Goal: Information Seeking & Learning: Learn about a topic

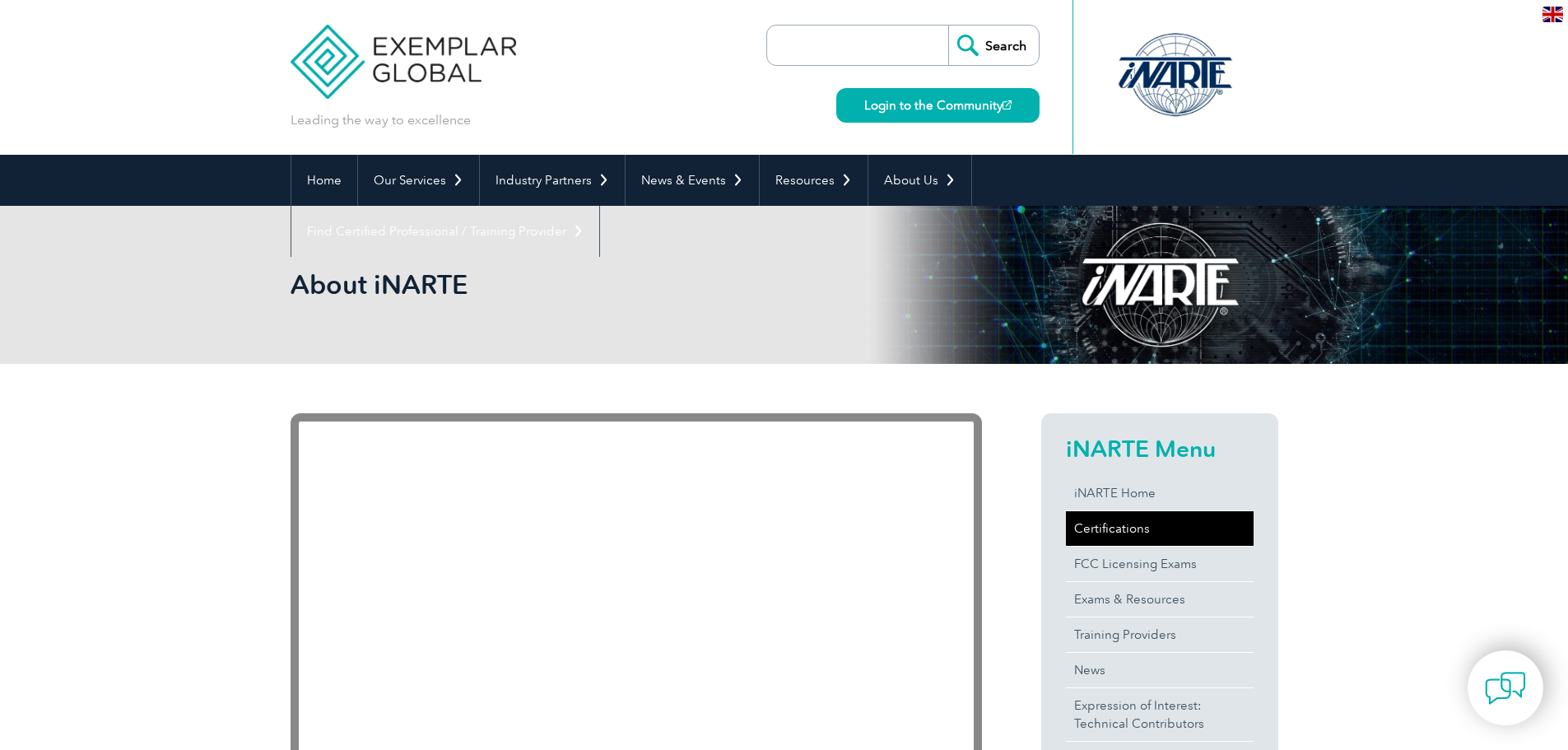
click at [1135, 530] on link "Certifications" at bounding box center [1159, 528] width 187 height 35
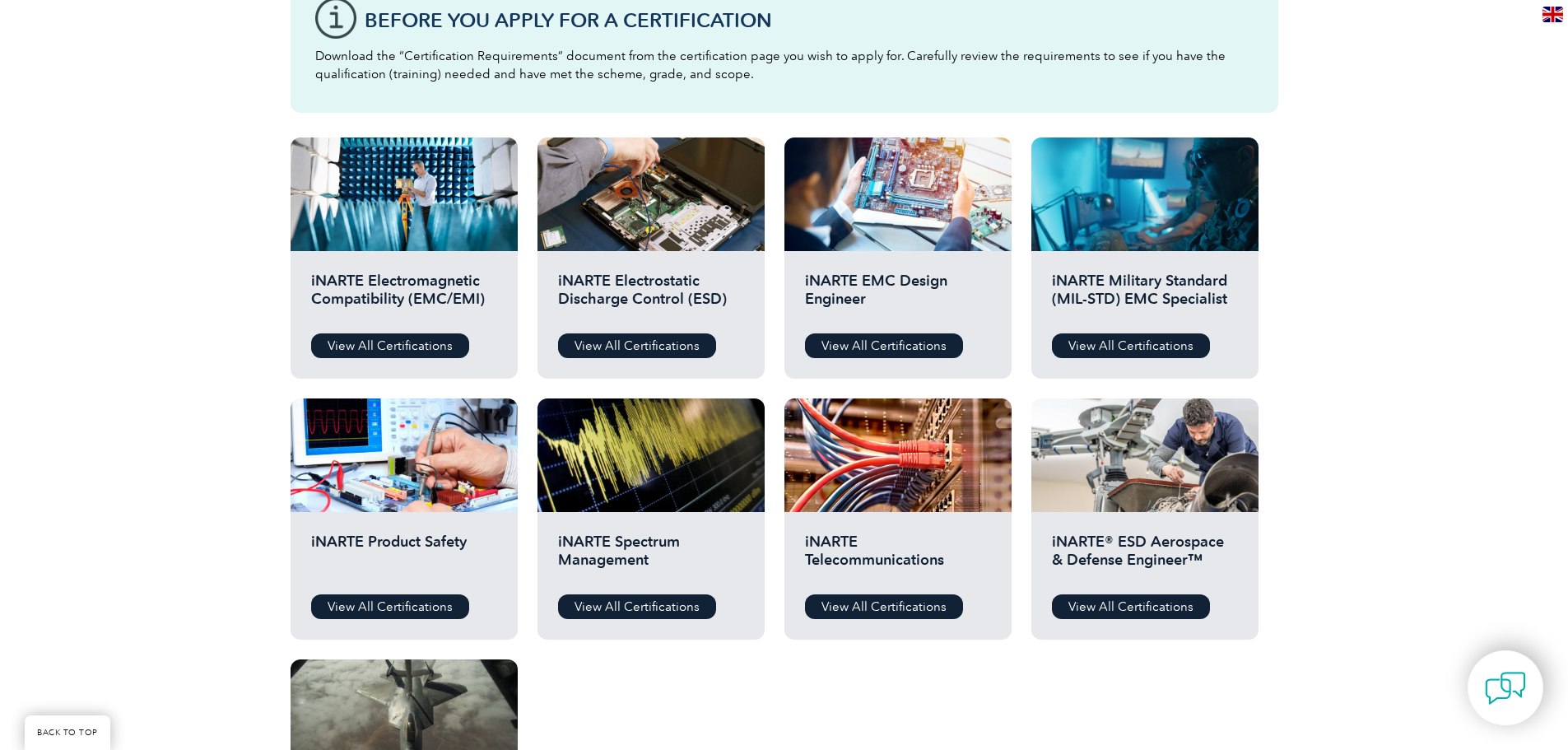
scroll to position [330, 0]
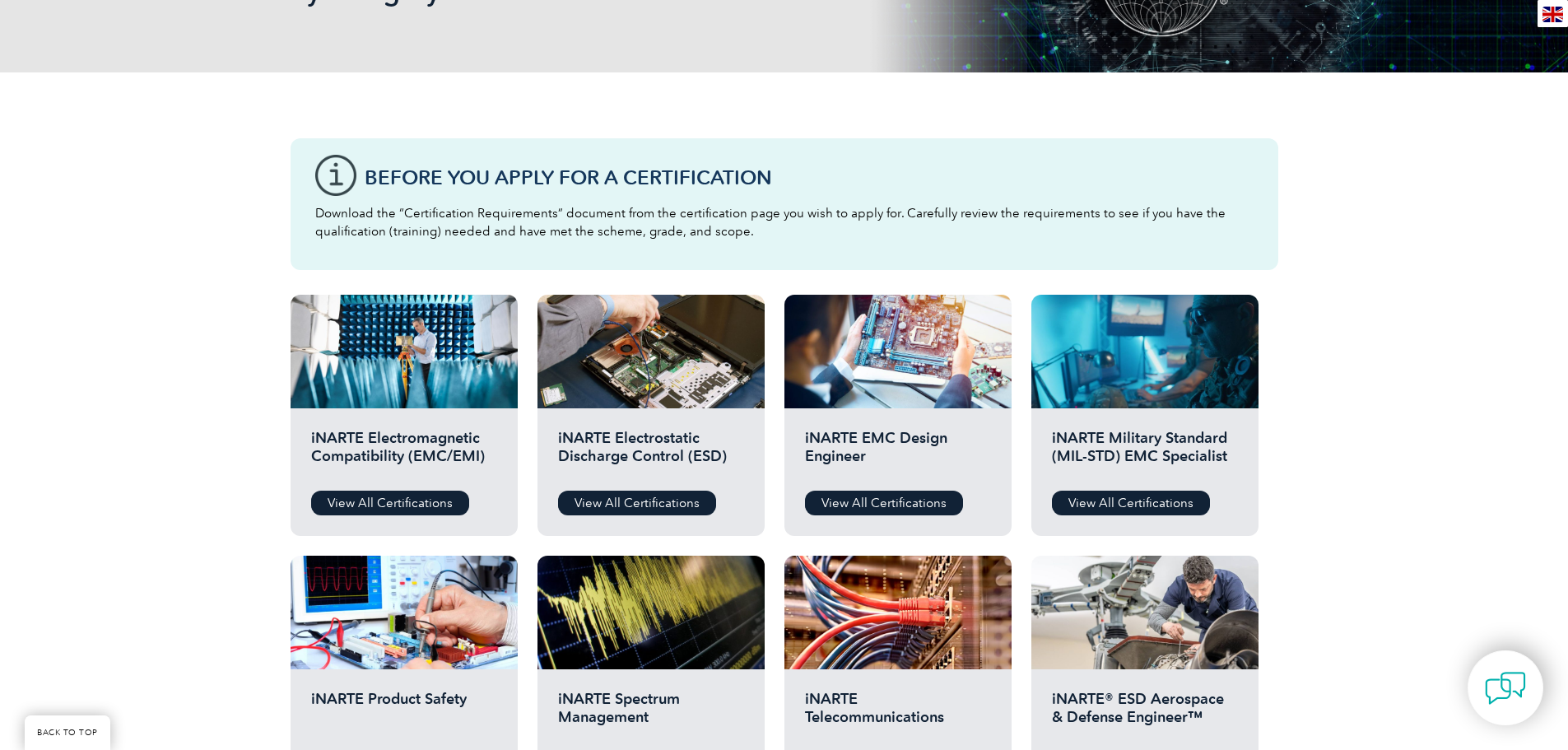
click at [408, 439] on h2 "iNARTE Electromagnetic Compatibility (EMC/EMI)" at bounding box center [404, 453] width 186 height 50
click at [438, 504] on link "View All Certifications" at bounding box center [390, 503] width 158 height 24
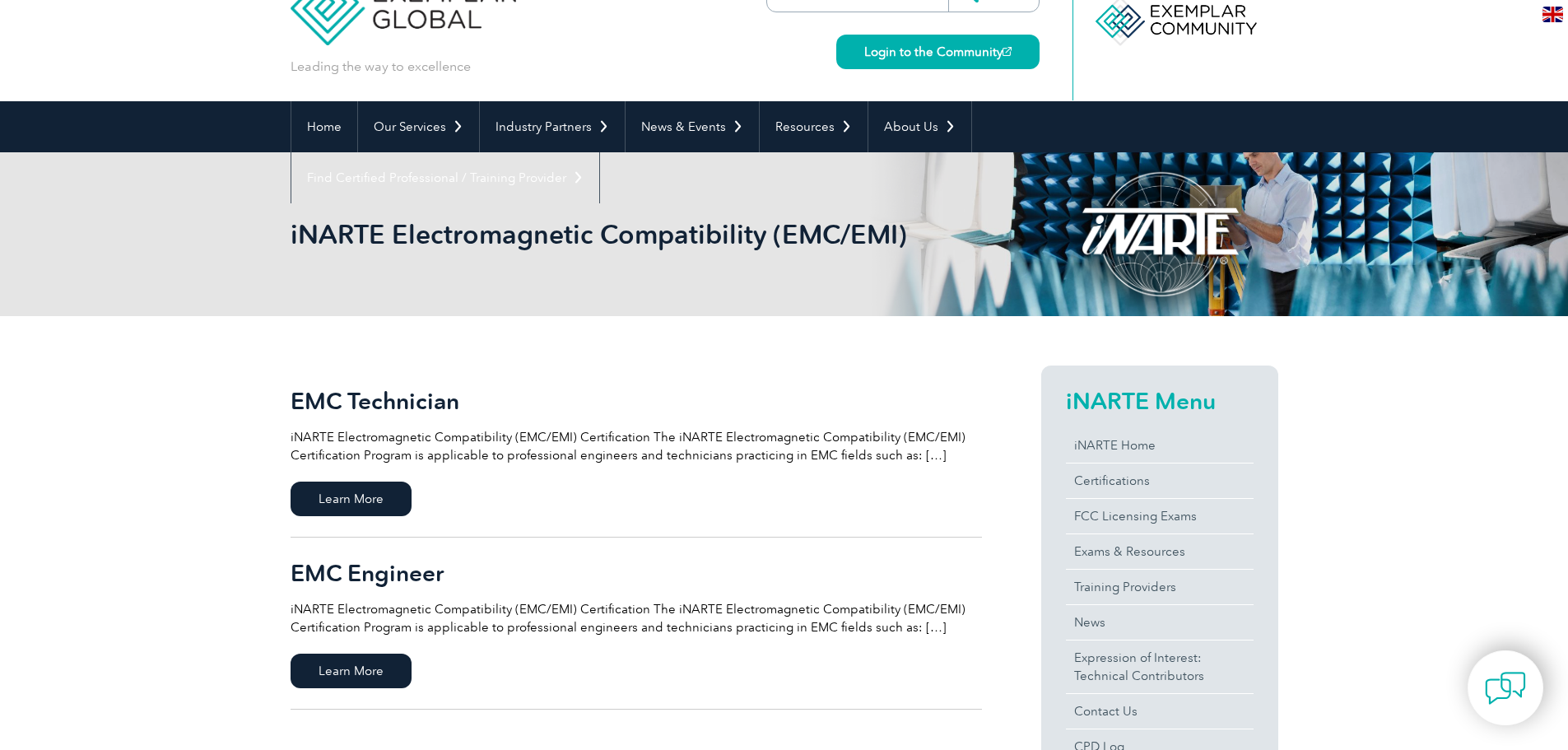
scroll to position [82, 0]
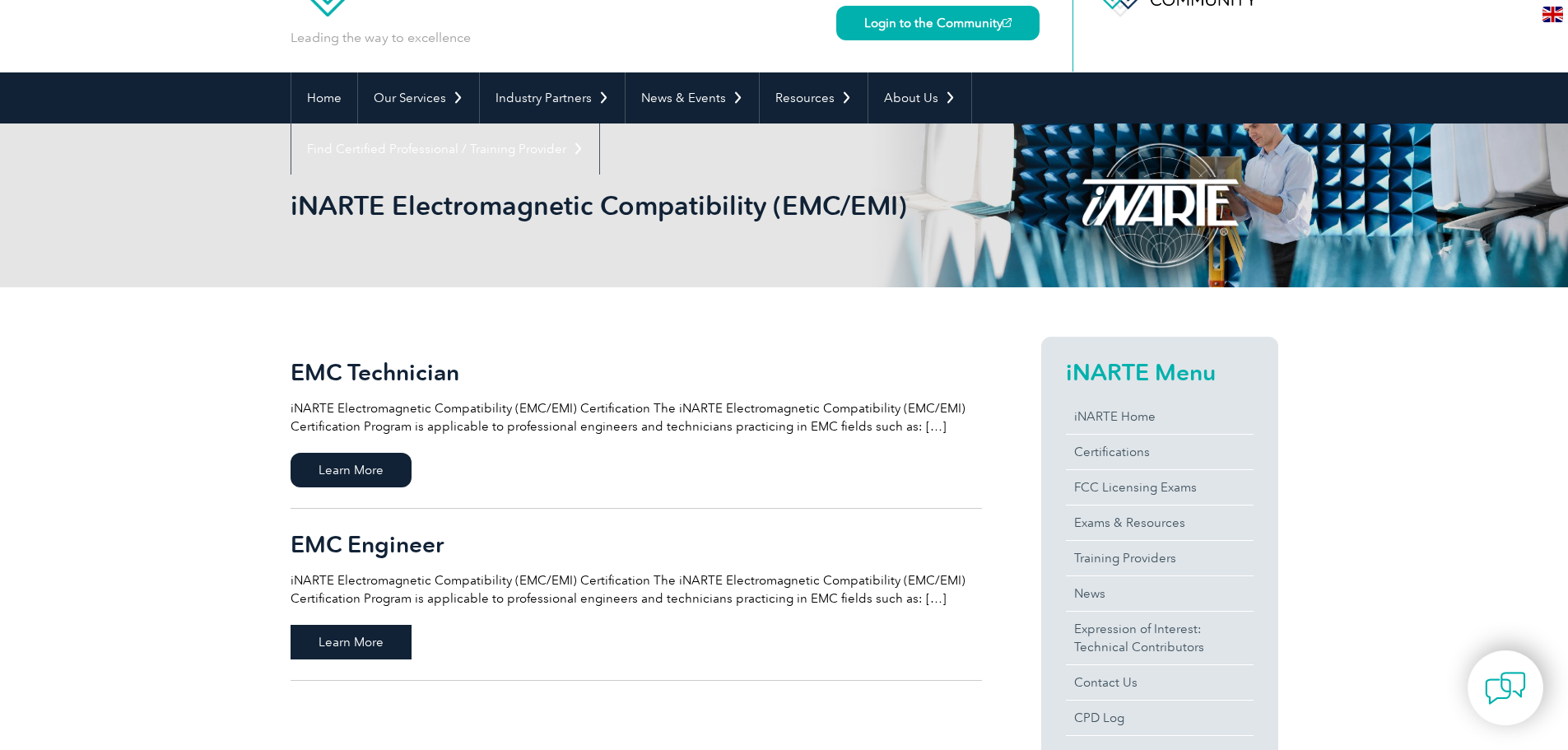
click at [378, 648] on span "Learn More" at bounding box center [351, 642] width 121 height 35
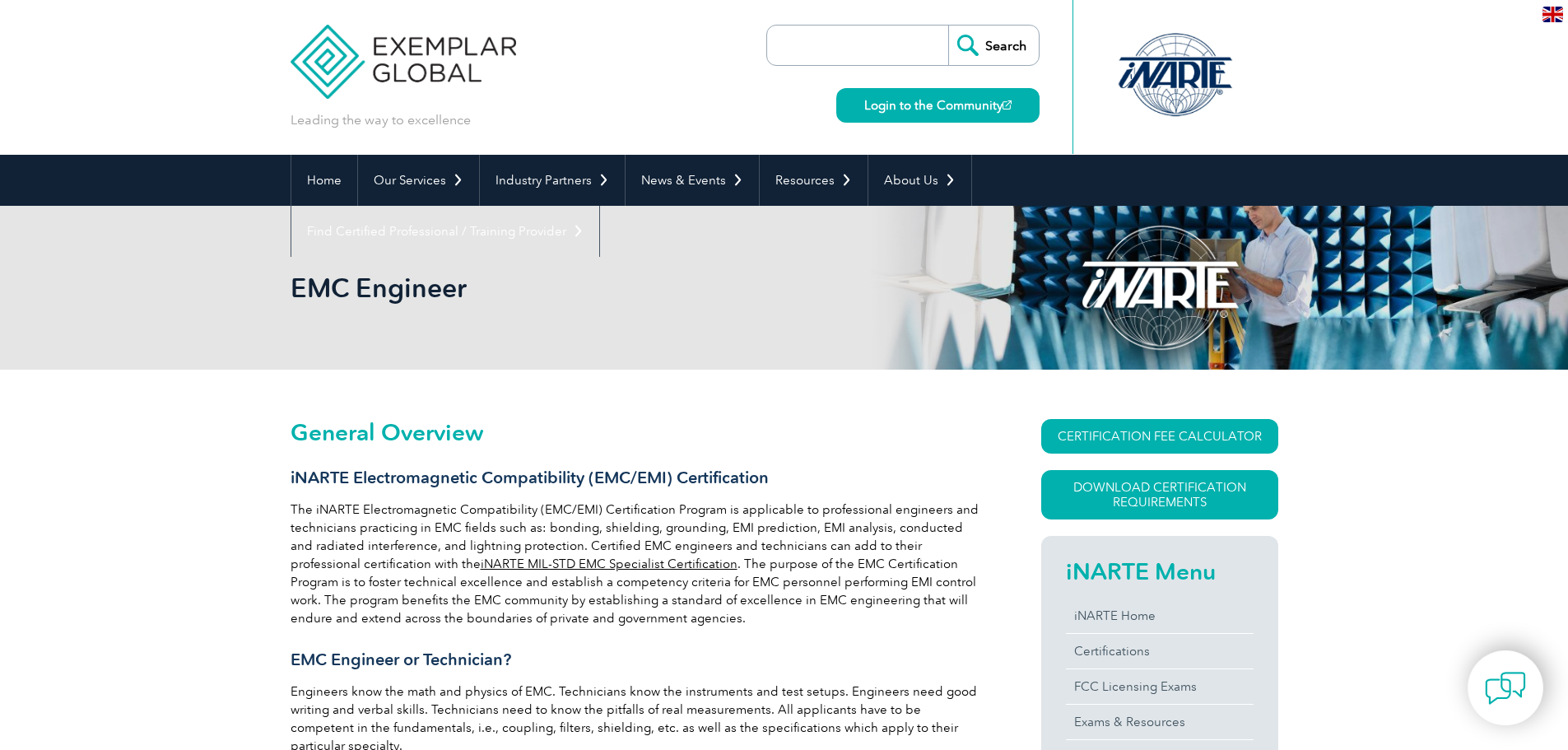
scroll to position [147, 0]
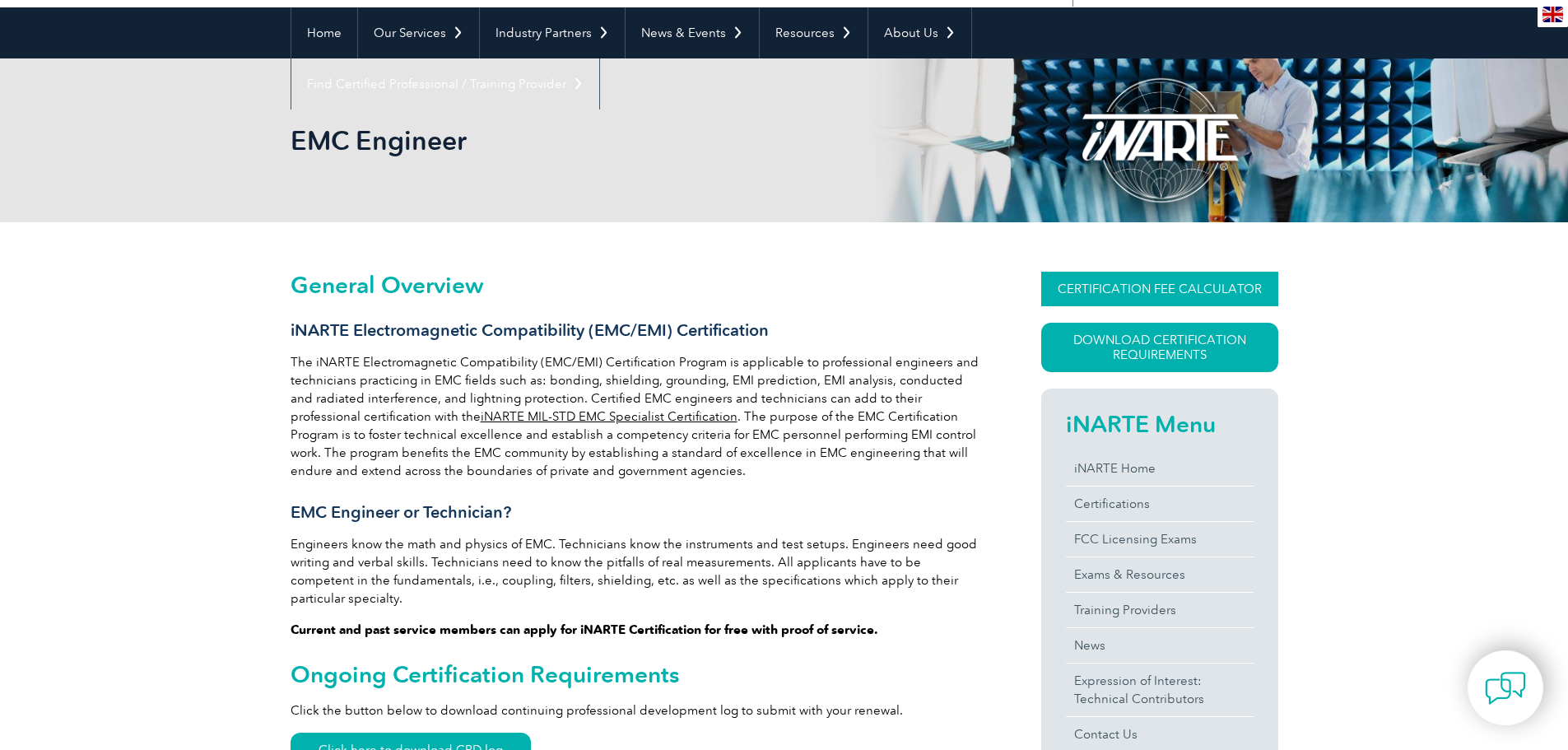
click at [1212, 287] on link "CERTIFICATION FEE CALCULATOR" at bounding box center [1160, 290] width 237 height 35
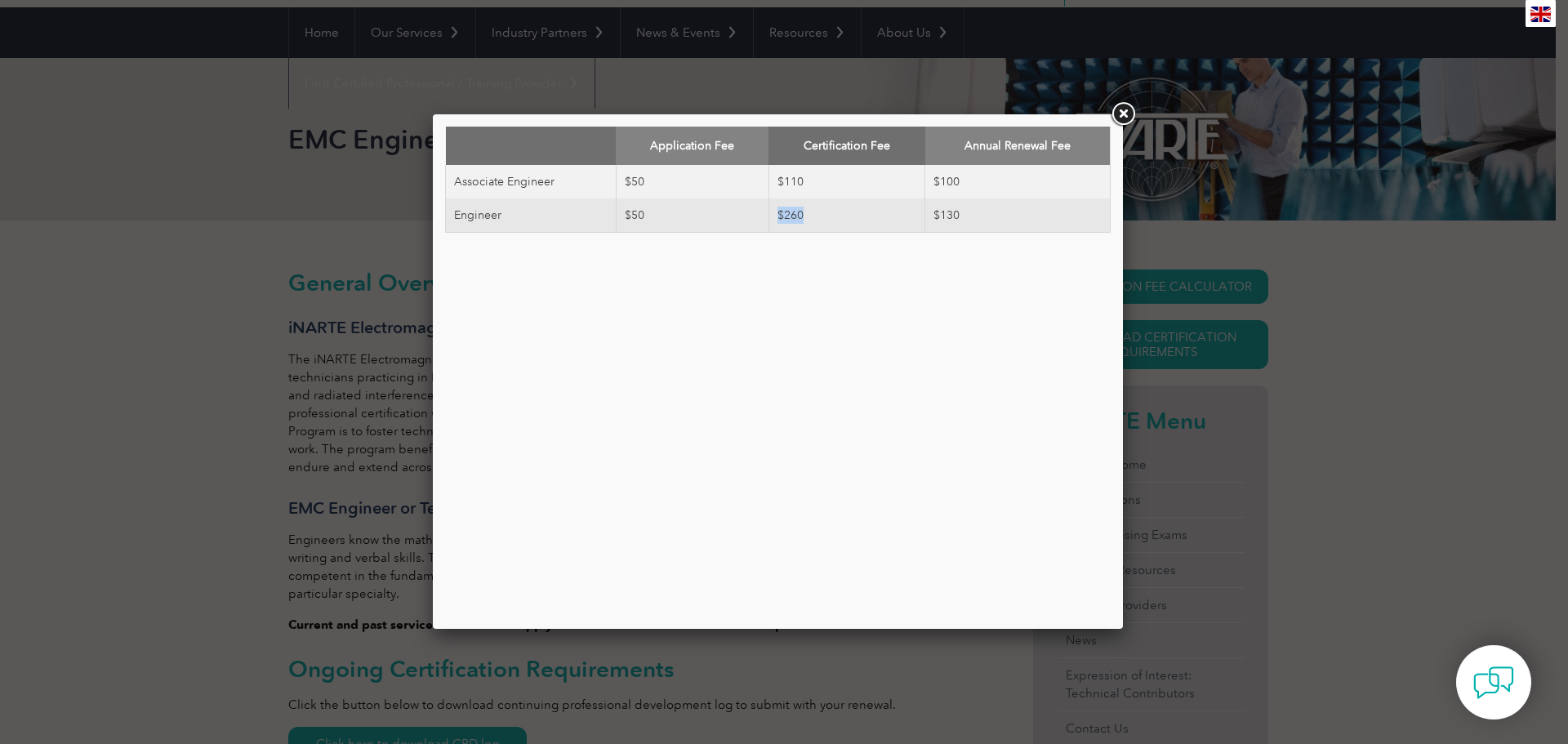
drag, startPoint x: 762, startPoint y: 223, endPoint x: 843, endPoint y: 218, distance: 81.2
click at [843, 218] on tr "Engineer $50 $260 $130" at bounding box center [778, 215] width 665 height 35
click at [837, 314] on div "Application Fee Certification Fee Annual Renewal Fee Associate Engineer $50 $11…" at bounding box center [777, 371] width 665 height 490
click at [1121, 109] on link at bounding box center [1123, 114] width 29 height 29
